Goal: Transaction & Acquisition: Book appointment/travel/reservation

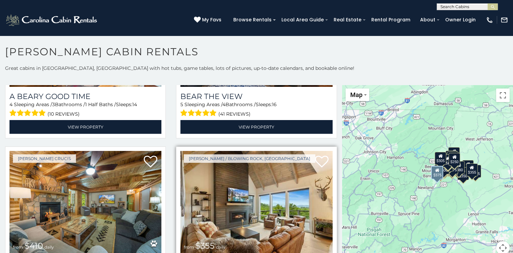
scroll to position [1968, 0]
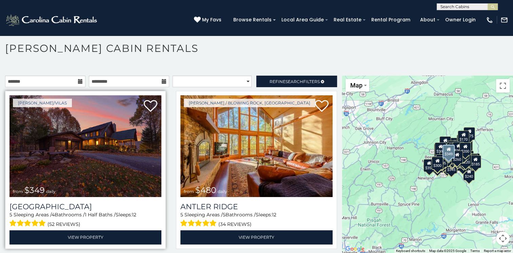
click at [101, 139] on img at bounding box center [86, 146] width 152 height 102
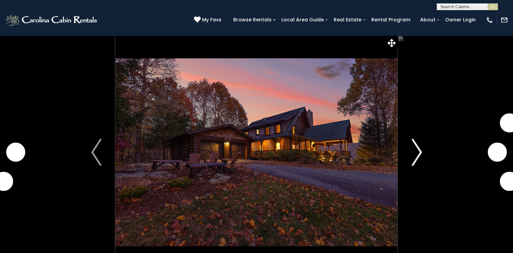
click at [415, 148] on img "Next" at bounding box center [417, 152] width 10 height 27
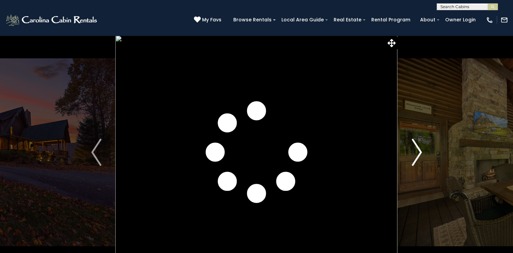
click at [415, 148] on img "Next" at bounding box center [417, 152] width 10 height 27
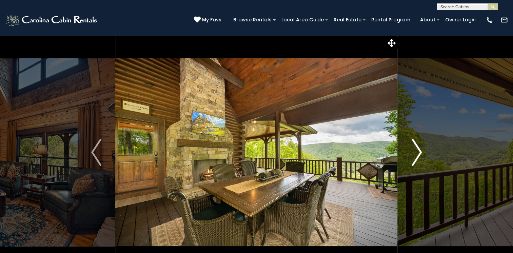
click at [415, 148] on img "Next" at bounding box center [417, 152] width 10 height 27
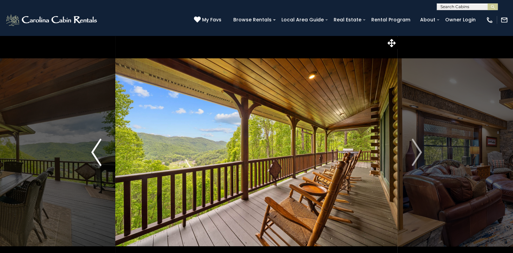
click at [91, 150] on button "Previous" at bounding box center [96, 152] width 38 height 234
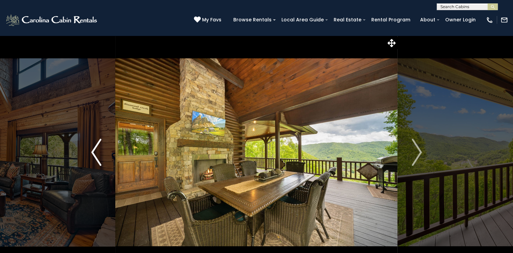
click at [91, 150] on button "Previous" at bounding box center [96, 152] width 38 height 234
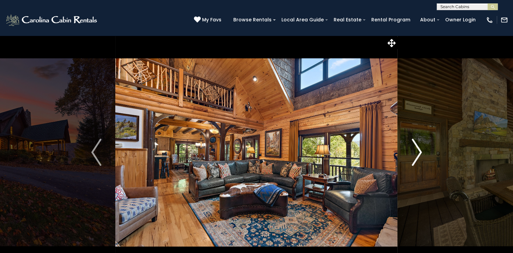
click at [419, 149] on img "Next" at bounding box center [417, 152] width 10 height 27
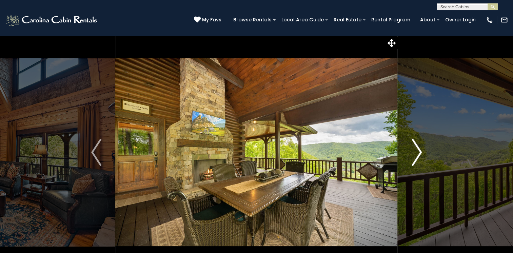
click at [419, 149] on img "Next" at bounding box center [417, 152] width 10 height 27
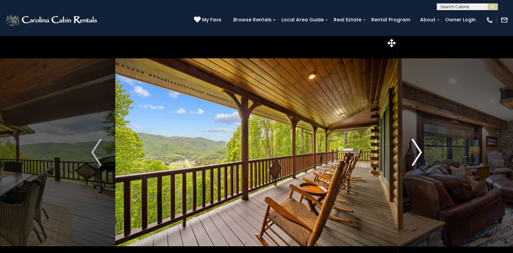
click at [419, 149] on img "Next" at bounding box center [417, 152] width 10 height 27
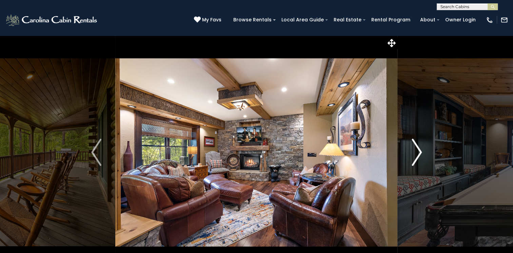
click at [419, 149] on img "Next" at bounding box center [417, 152] width 10 height 27
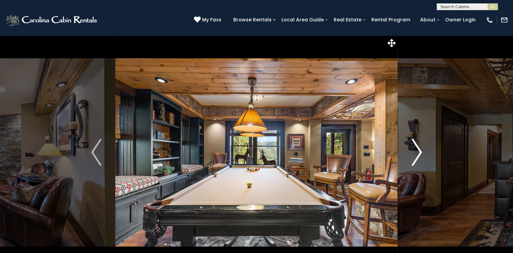
click at [419, 149] on img "Next" at bounding box center [417, 152] width 10 height 27
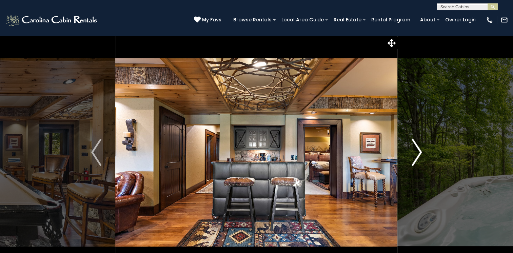
click at [419, 149] on img "Next" at bounding box center [417, 152] width 10 height 27
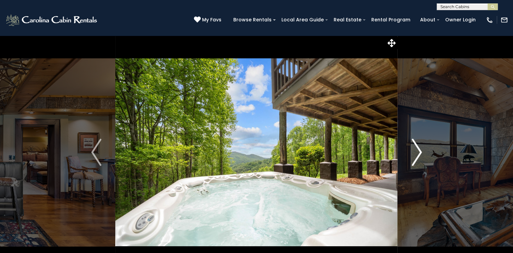
click at [419, 149] on img "Next" at bounding box center [417, 152] width 10 height 27
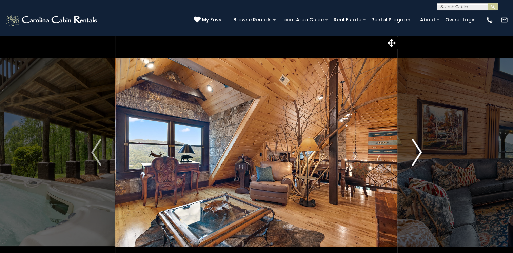
click at [419, 149] on img "Next" at bounding box center [417, 152] width 10 height 27
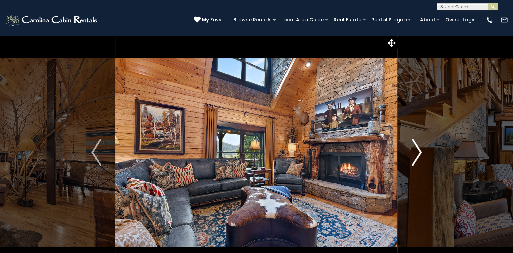
click at [419, 149] on img "Next" at bounding box center [417, 152] width 10 height 27
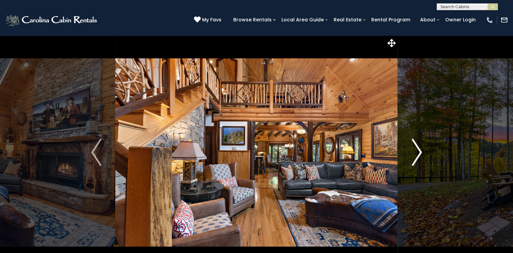
click at [419, 149] on img "Next" at bounding box center [417, 152] width 10 height 27
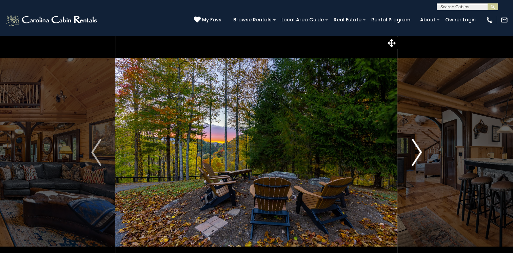
click at [419, 149] on img "Next" at bounding box center [417, 152] width 10 height 27
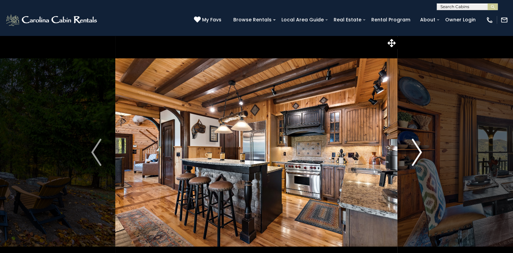
click at [419, 149] on img "Next" at bounding box center [417, 152] width 10 height 27
